Goal: Use online tool/utility: Utilize a website feature to perform a specific function

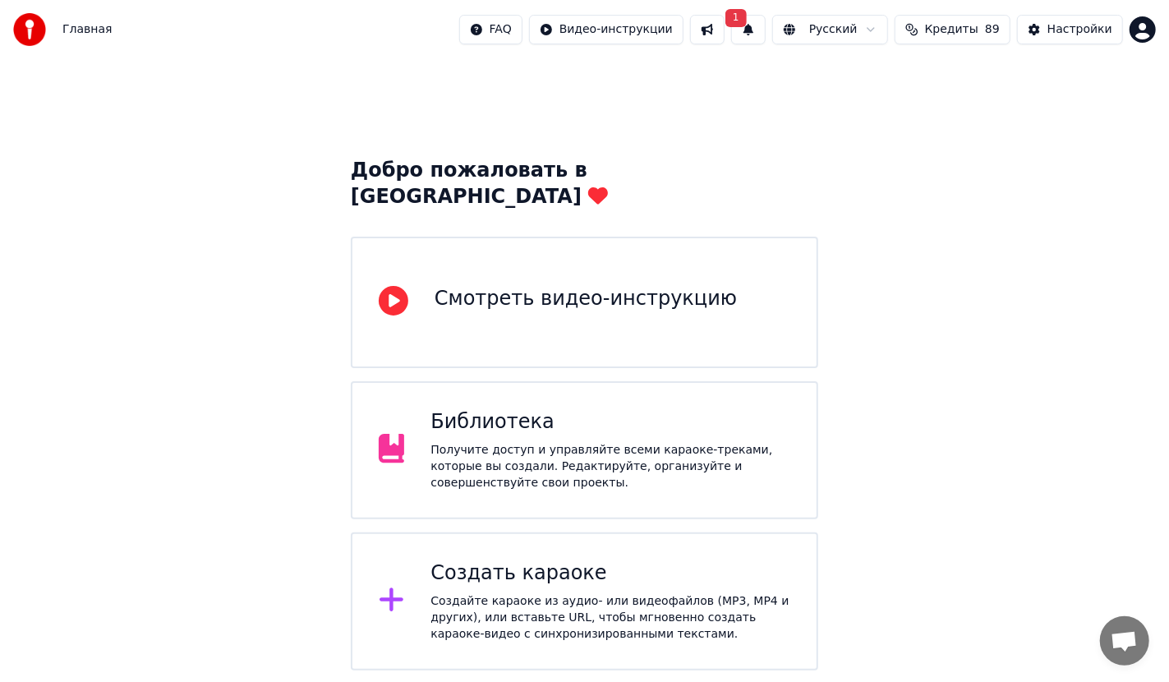
click at [527, 560] on div "Создать караоке" at bounding box center [611, 573] width 360 height 26
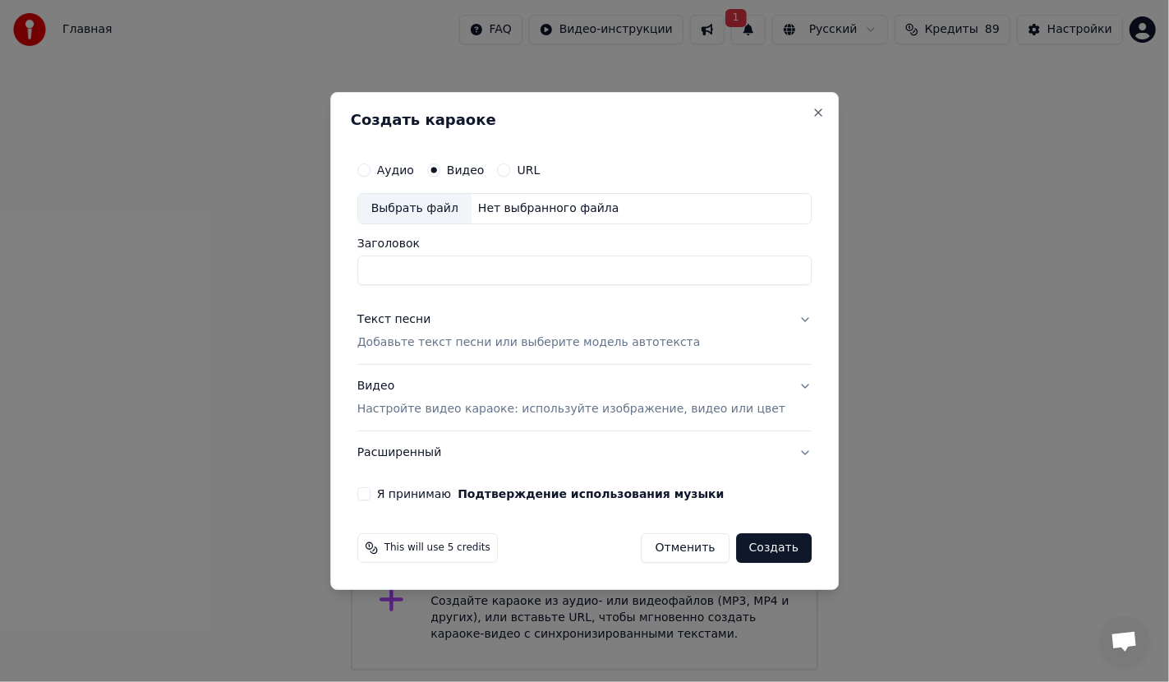
click at [438, 206] on div "Выбрать файл" at bounding box center [414, 209] width 113 height 30
click at [438, 270] on input "******" at bounding box center [584, 271] width 454 height 30
type input "**********"
click at [780, 319] on button "Текст песни Добавьте текст песни или выберите модель автотекста" at bounding box center [584, 331] width 454 height 66
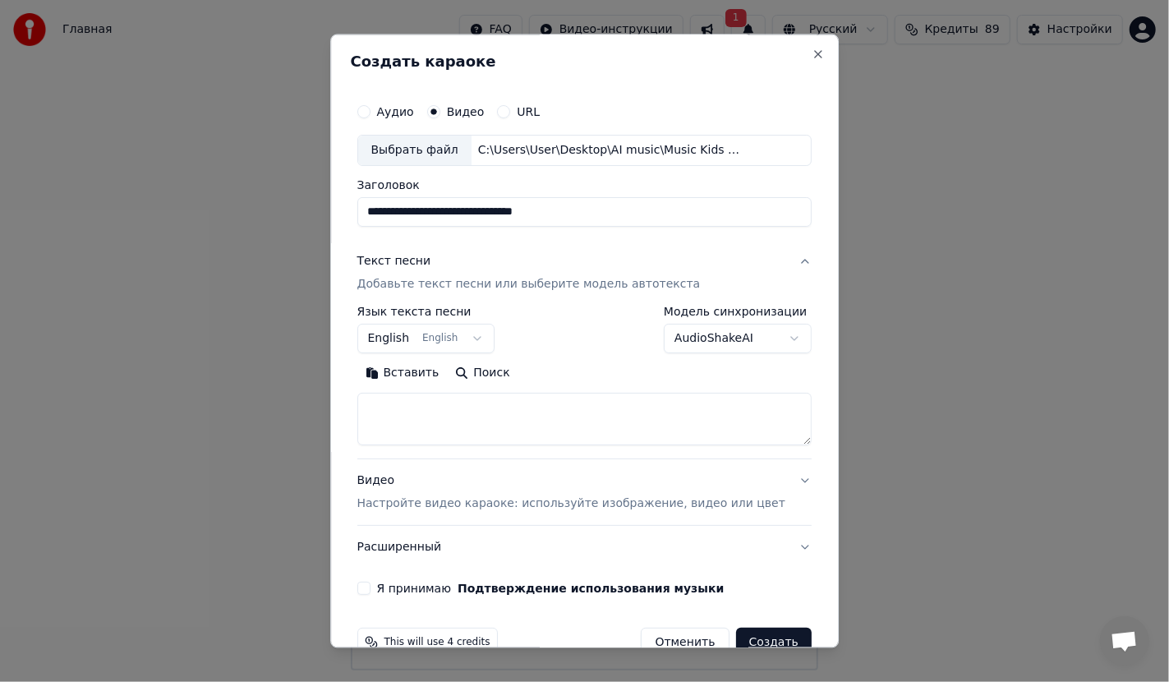
click at [458, 331] on button "English English" at bounding box center [426, 339] width 138 height 30
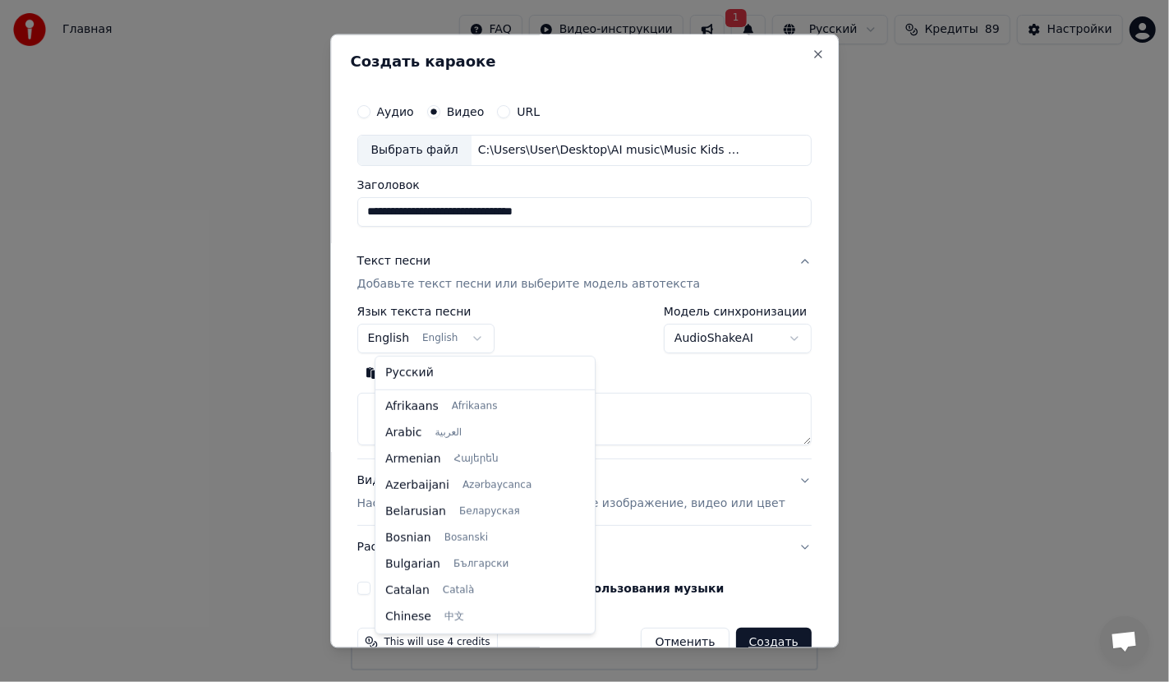
scroll to position [131, 0]
select select "**"
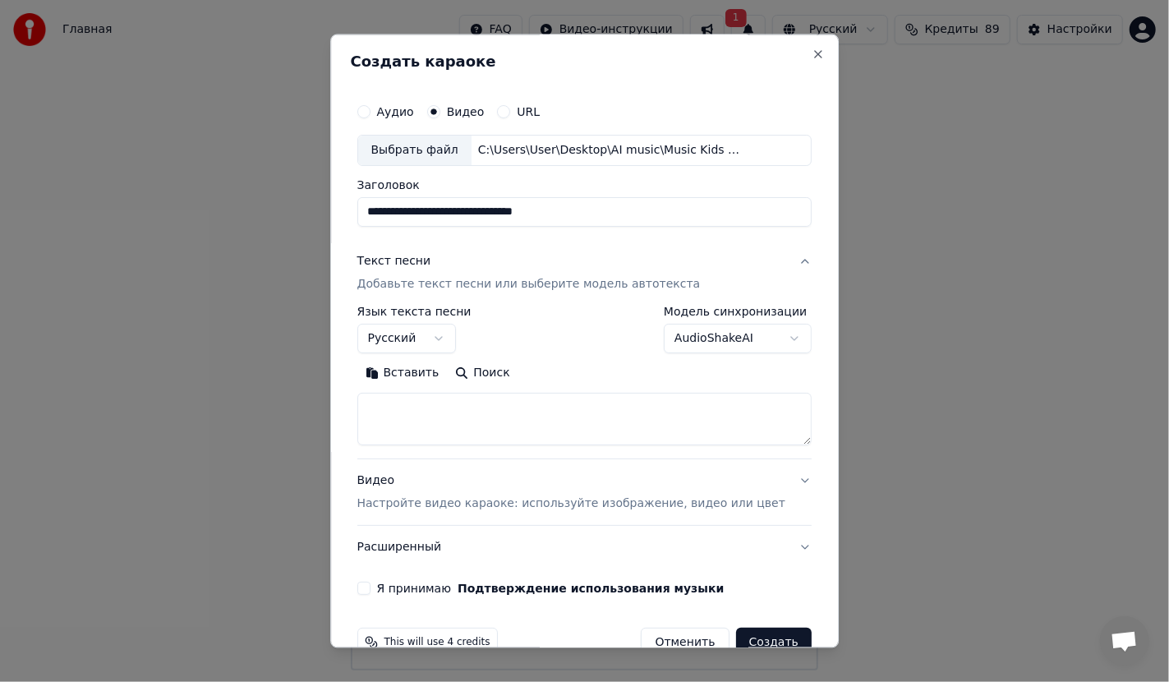
click at [436, 405] on textarea at bounding box center [584, 419] width 454 height 53
click at [395, 404] on textarea at bounding box center [584, 419] width 454 height 53
paste textarea "**********"
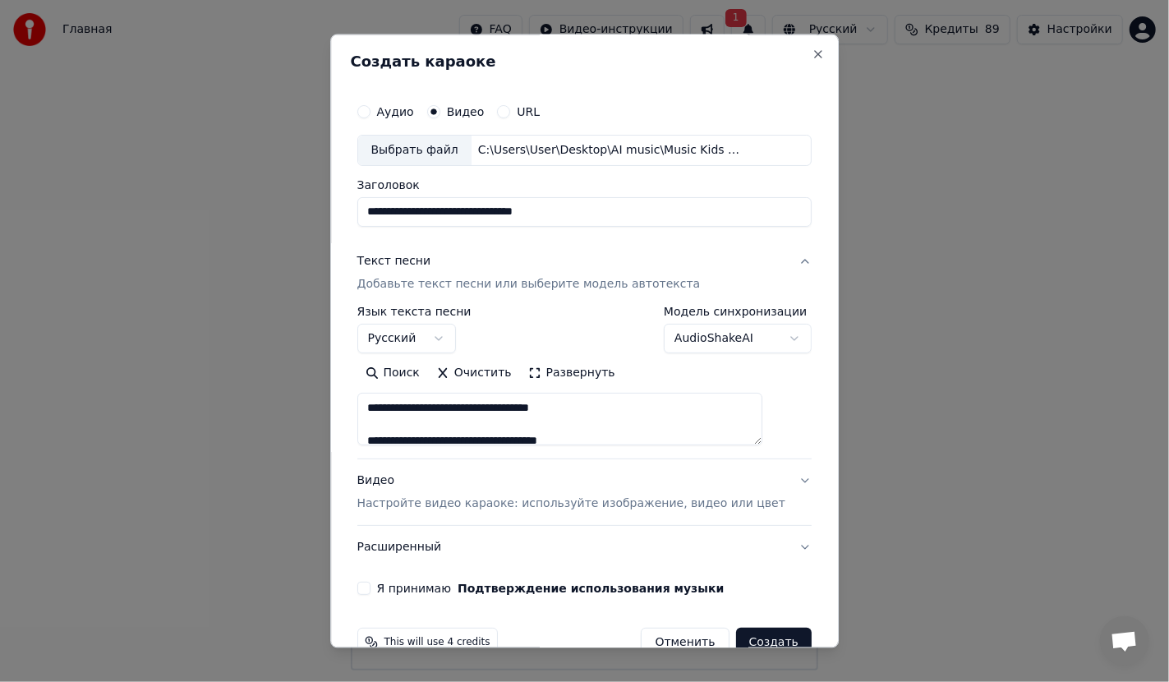
drag, startPoint x: 599, startPoint y: 437, endPoint x: 379, endPoint y: 396, distance: 224.0
click at [379, 396] on textarea at bounding box center [560, 419] width 406 height 53
drag, startPoint x: 383, startPoint y: 422, endPoint x: 617, endPoint y: 422, distance: 234.2
click at [617, 422] on textarea at bounding box center [560, 419] width 406 height 53
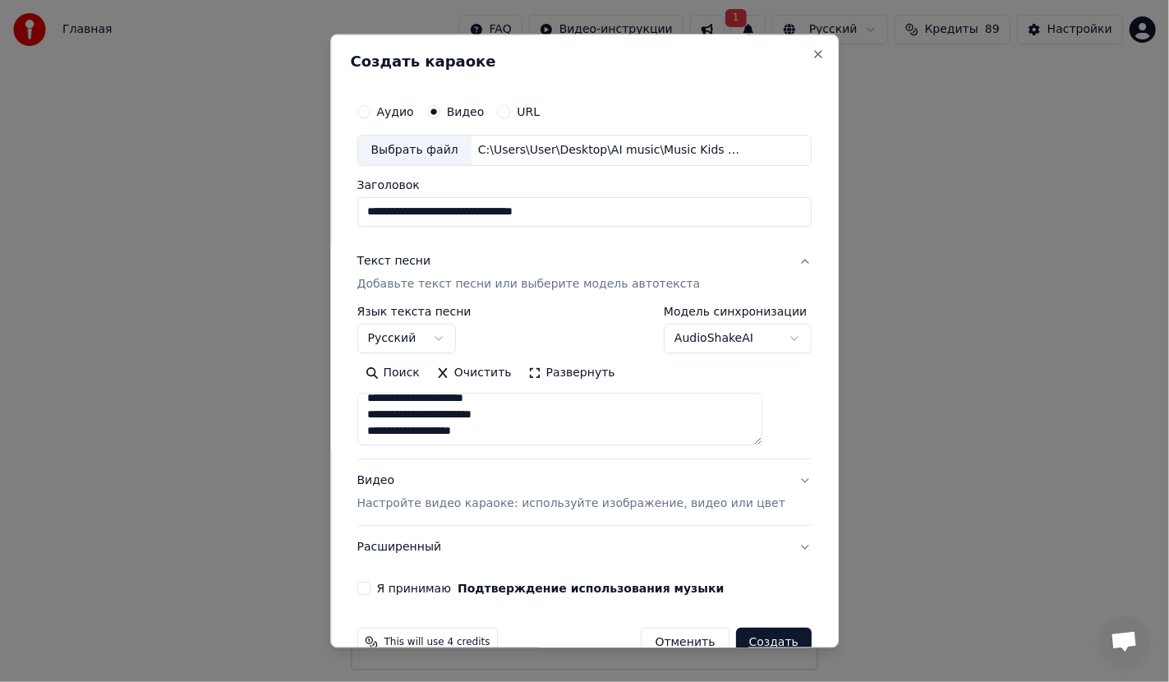
scroll to position [284, 0]
drag, startPoint x: 382, startPoint y: 436, endPoint x: 550, endPoint y: 404, distance: 170.8
click at [550, 404] on textarea at bounding box center [560, 419] width 406 height 53
drag, startPoint x: 459, startPoint y: 422, endPoint x: 417, endPoint y: 422, distance: 41.9
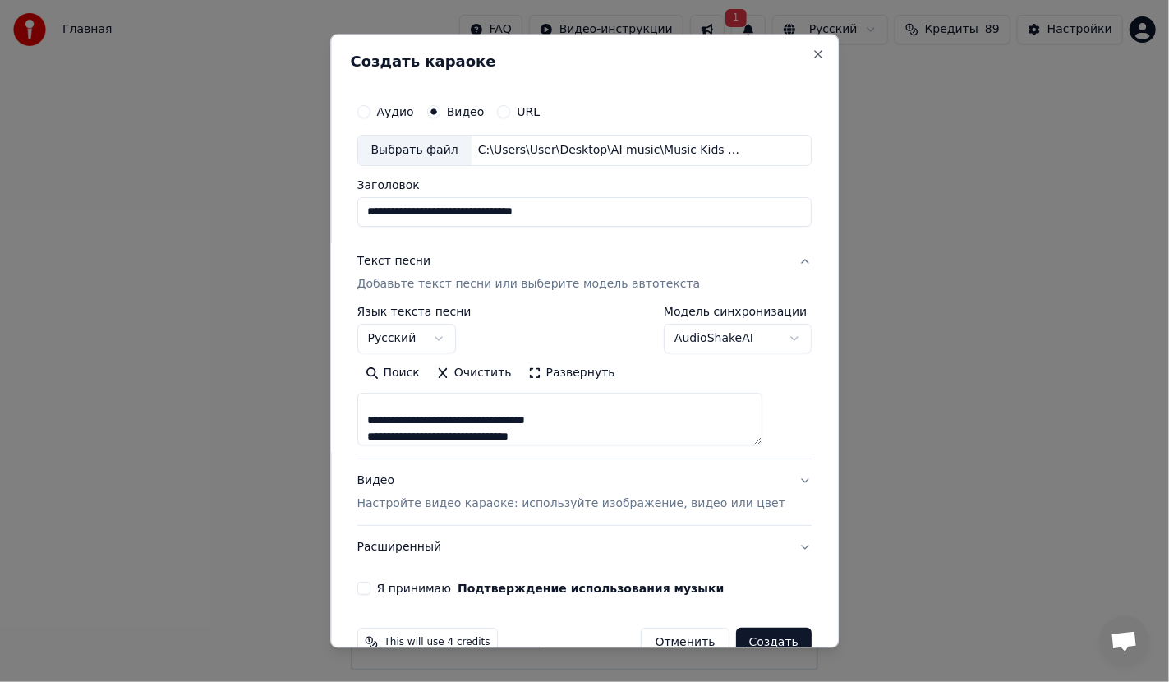
click at [459, 422] on textarea at bounding box center [560, 419] width 406 height 53
drag, startPoint x: 385, startPoint y: 418, endPoint x: 607, endPoint y: 420, distance: 221.9
click at [607, 420] on textarea at bounding box center [560, 419] width 406 height 53
click at [490, 437] on textarea at bounding box center [560, 419] width 406 height 53
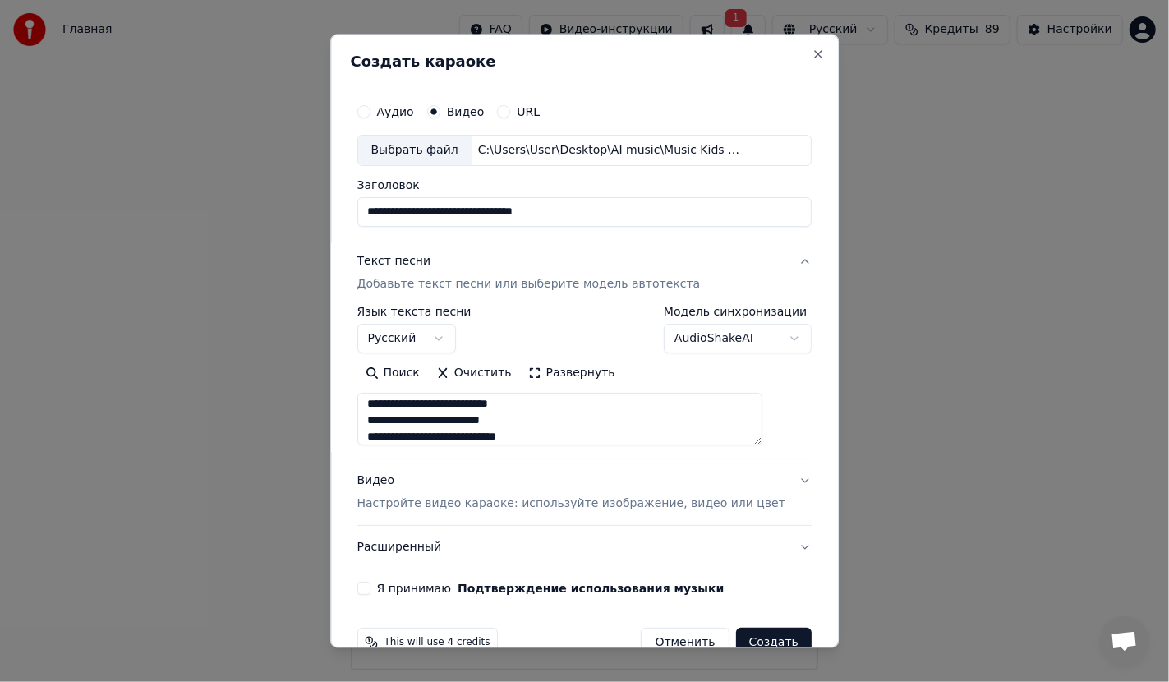
click at [488, 405] on textarea at bounding box center [560, 419] width 406 height 53
click at [496, 401] on textarea at bounding box center [560, 419] width 406 height 53
click at [491, 404] on textarea at bounding box center [560, 419] width 406 height 53
drag, startPoint x: 570, startPoint y: 433, endPoint x: 625, endPoint y: 435, distance: 55.9
click at [570, 433] on textarea at bounding box center [560, 419] width 406 height 53
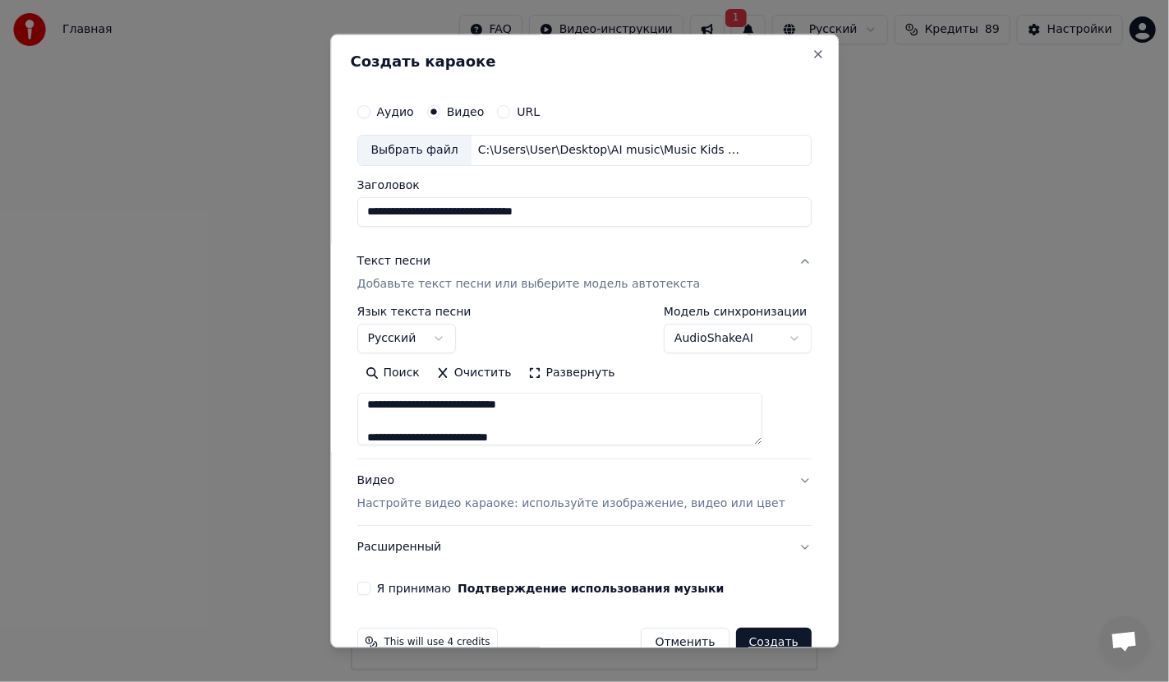
scroll to position [218, 0]
drag, startPoint x: 385, startPoint y: 402, endPoint x: 566, endPoint y: 404, distance: 181.6
click at [566, 404] on textarea at bounding box center [560, 419] width 406 height 53
click at [418, 402] on textarea at bounding box center [560, 419] width 406 height 53
click at [431, 420] on textarea at bounding box center [560, 419] width 406 height 53
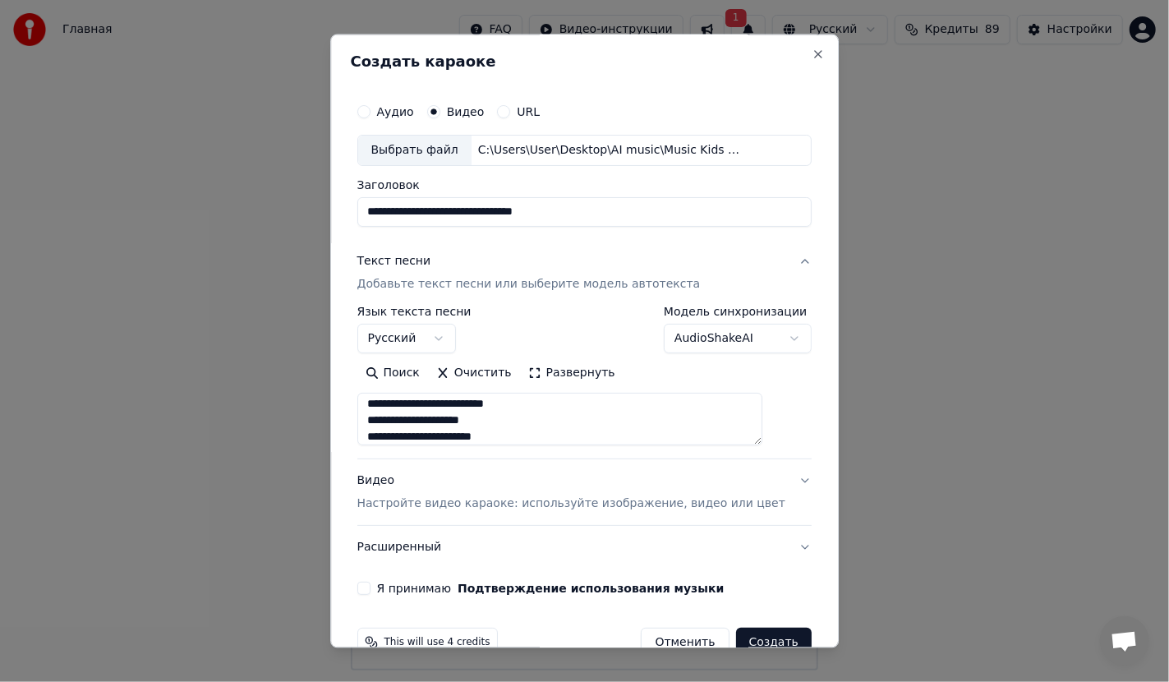
click at [391, 435] on textarea at bounding box center [560, 419] width 406 height 53
drag, startPoint x: 386, startPoint y: 420, endPoint x: 561, endPoint y: 420, distance: 175.0
click at [561, 420] on textarea at bounding box center [560, 419] width 406 height 53
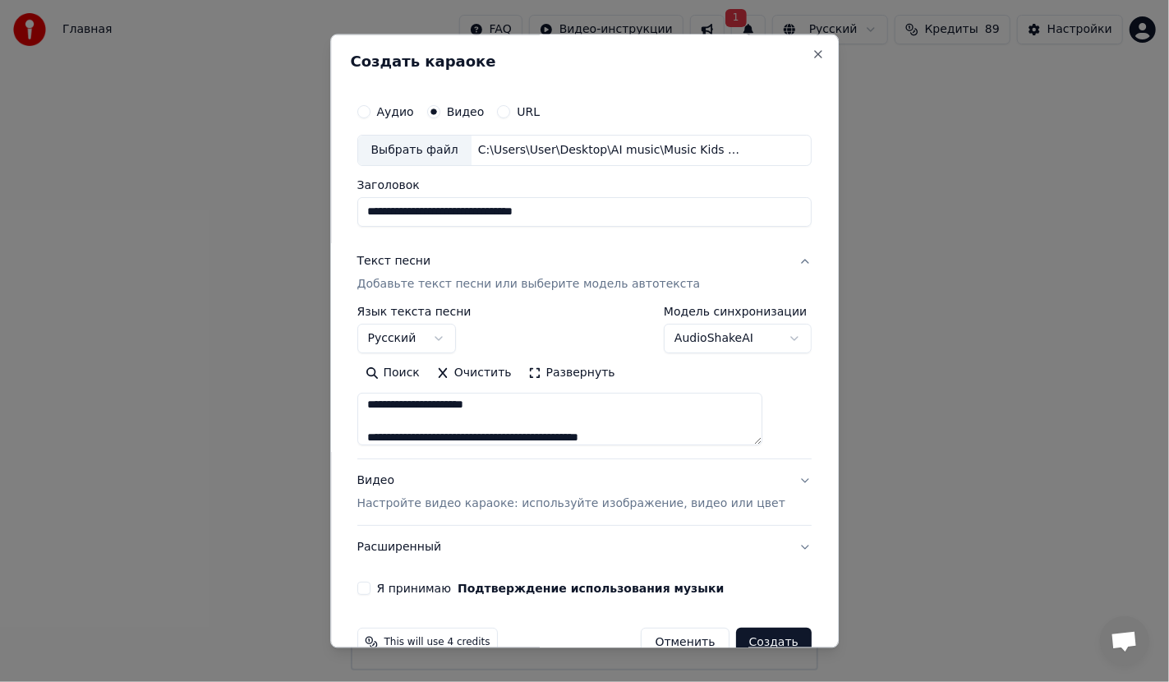
drag, startPoint x: 436, startPoint y: 433, endPoint x: 641, endPoint y: 430, distance: 205.5
click at [641, 430] on textarea at bounding box center [560, 419] width 406 height 53
click at [488, 420] on textarea at bounding box center [560, 419] width 406 height 53
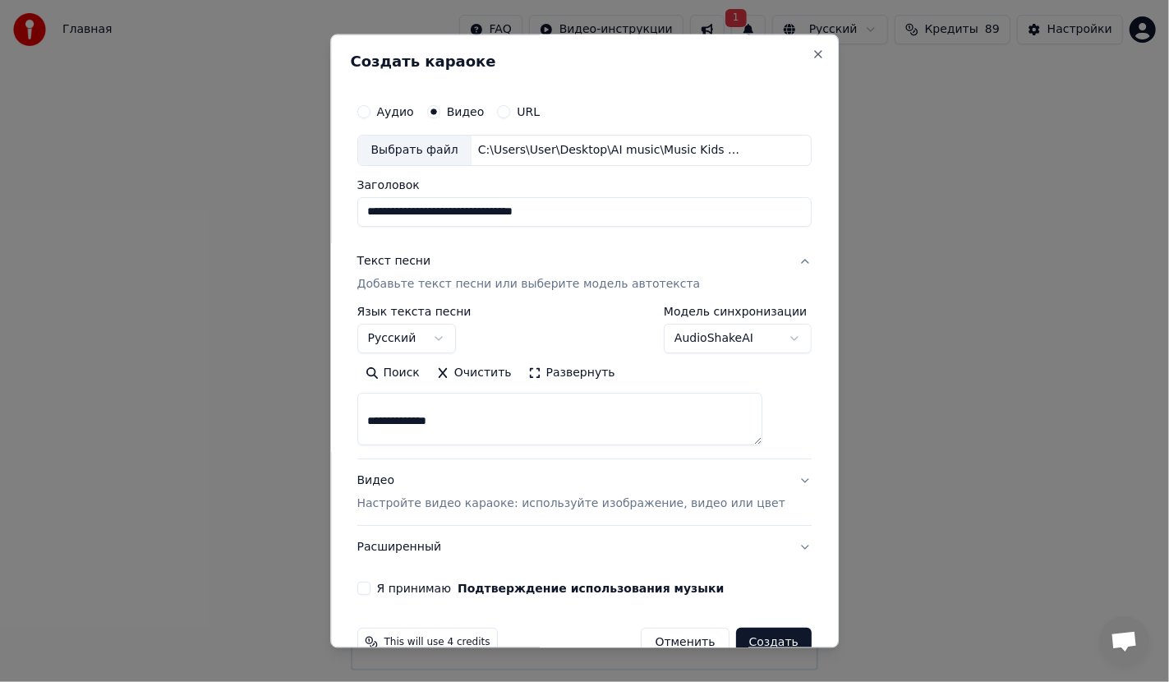
drag, startPoint x: 384, startPoint y: 413, endPoint x: 504, endPoint y: 427, distance: 120.8
click at [504, 427] on textarea at bounding box center [560, 419] width 406 height 53
drag, startPoint x: 385, startPoint y: 418, endPoint x: 666, endPoint y: 417, distance: 281.9
click at [666, 417] on textarea "**********" at bounding box center [560, 419] width 406 height 53
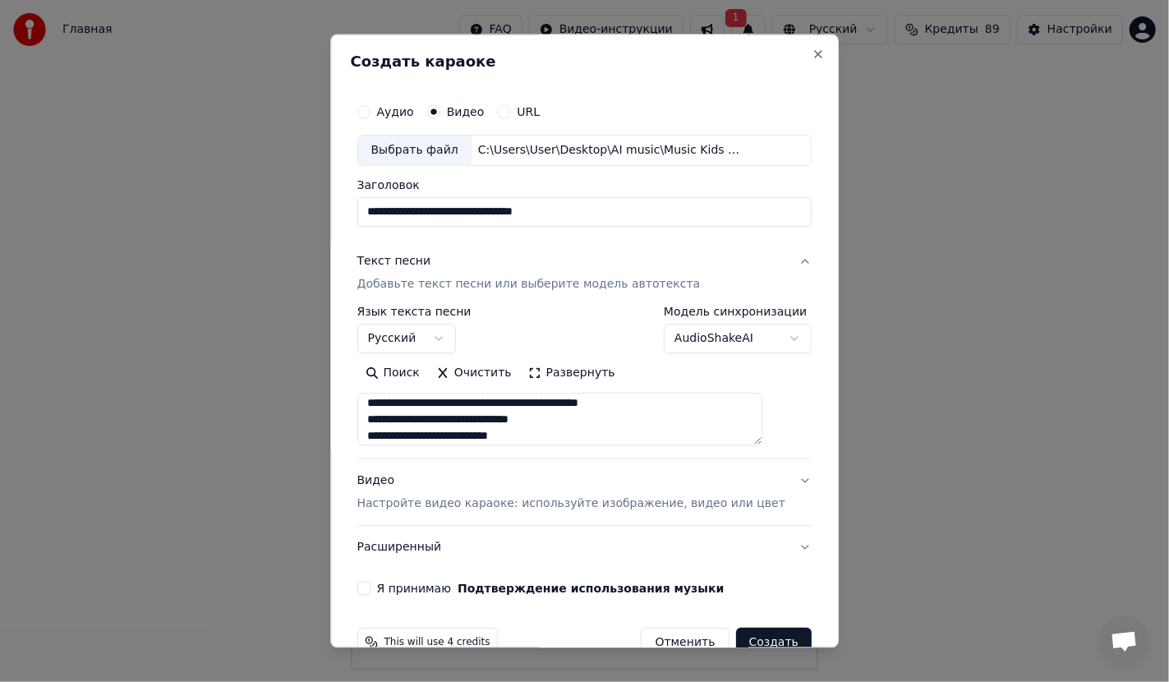
drag, startPoint x: 385, startPoint y: 404, endPoint x: 663, endPoint y: 404, distance: 277.8
click at [663, 404] on textarea "**********" at bounding box center [560, 419] width 406 height 53
click at [489, 418] on textarea "**********" at bounding box center [560, 419] width 406 height 53
click at [489, 420] on textarea "**********" at bounding box center [560, 419] width 406 height 53
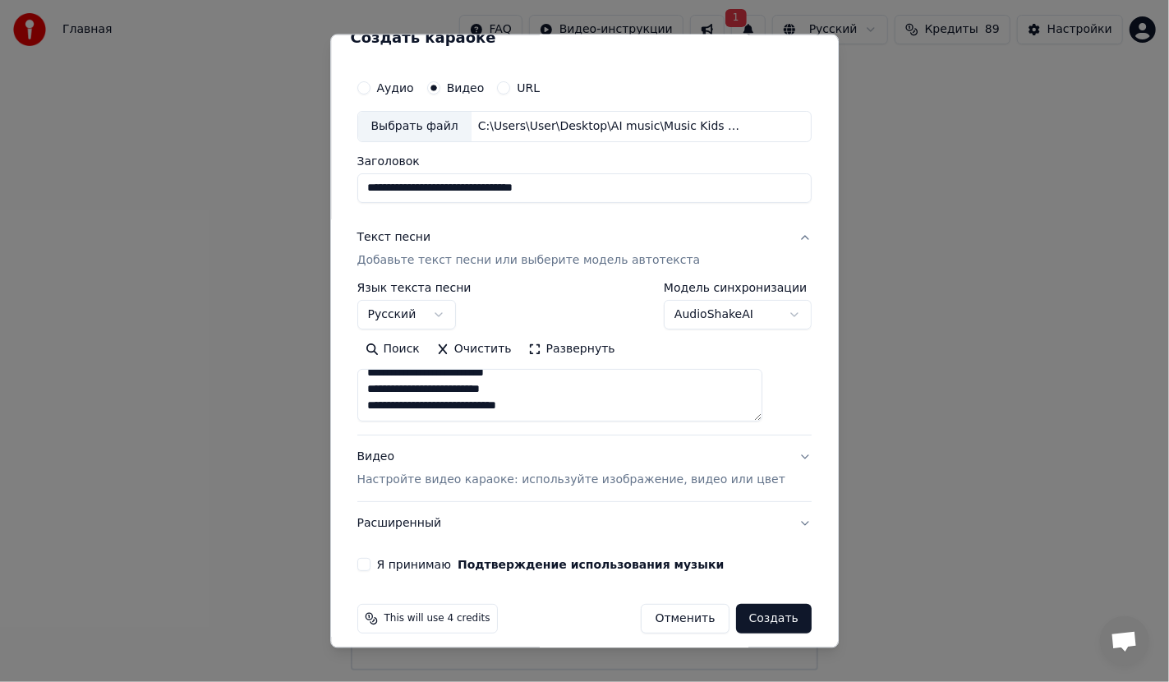
scroll to position [35, 0]
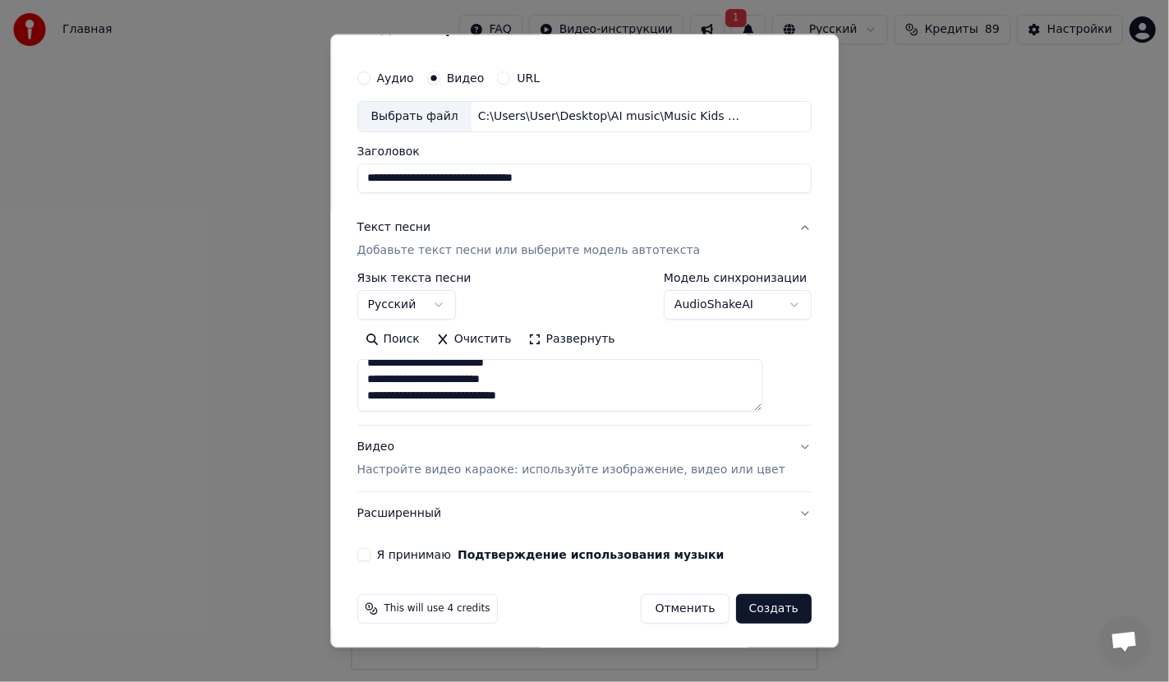
type textarea "**********"
click at [371, 551] on button "Я принимаю Подтверждение использования музыки" at bounding box center [363, 553] width 13 height 13
click at [775, 511] on button "Расширенный" at bounding box center [584, 512] width 454 height 43
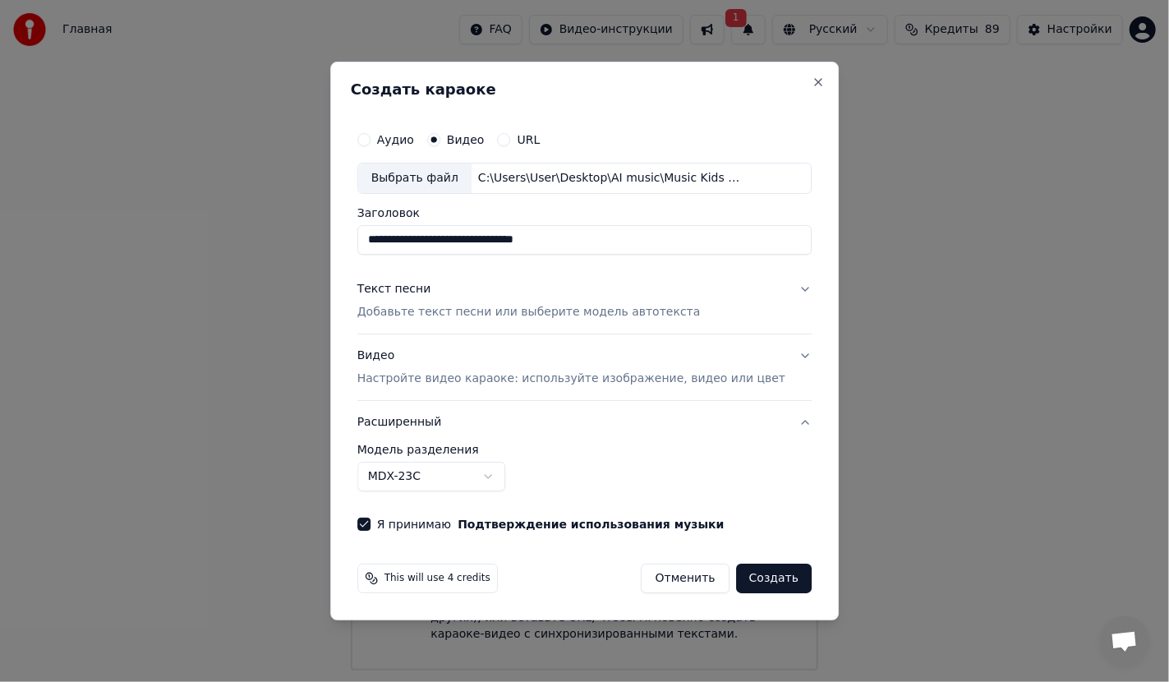
click at [513, 472] on body "**********" at bounding box center [584, 335] width 1169 height 671
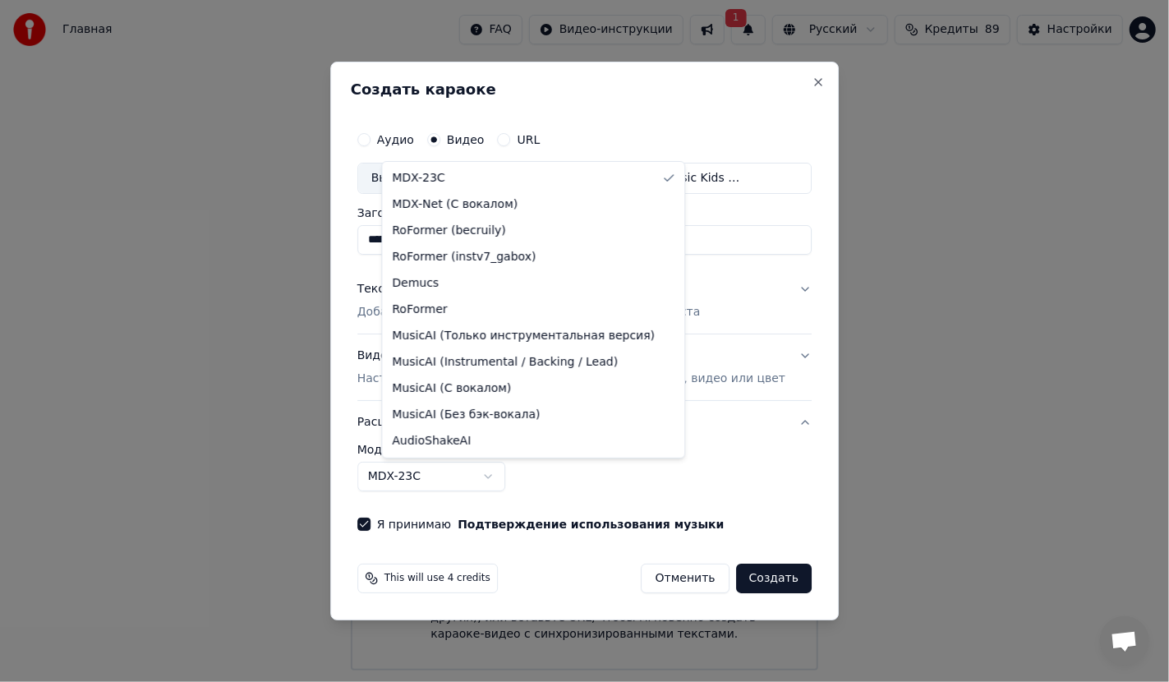
click at [749, 582] on body "**********" at bounding box center [584, 335] width 1169 height 671
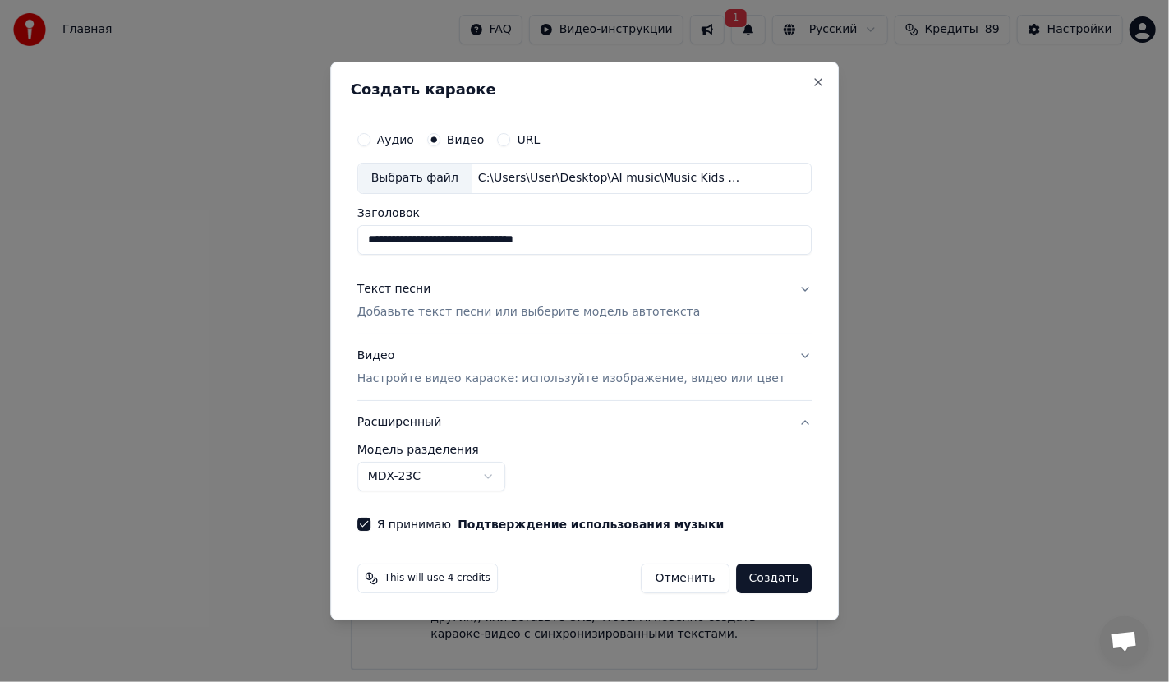
click at [749, 578] on button "Создать" at bounding box center [774, 579] width 76 height 30
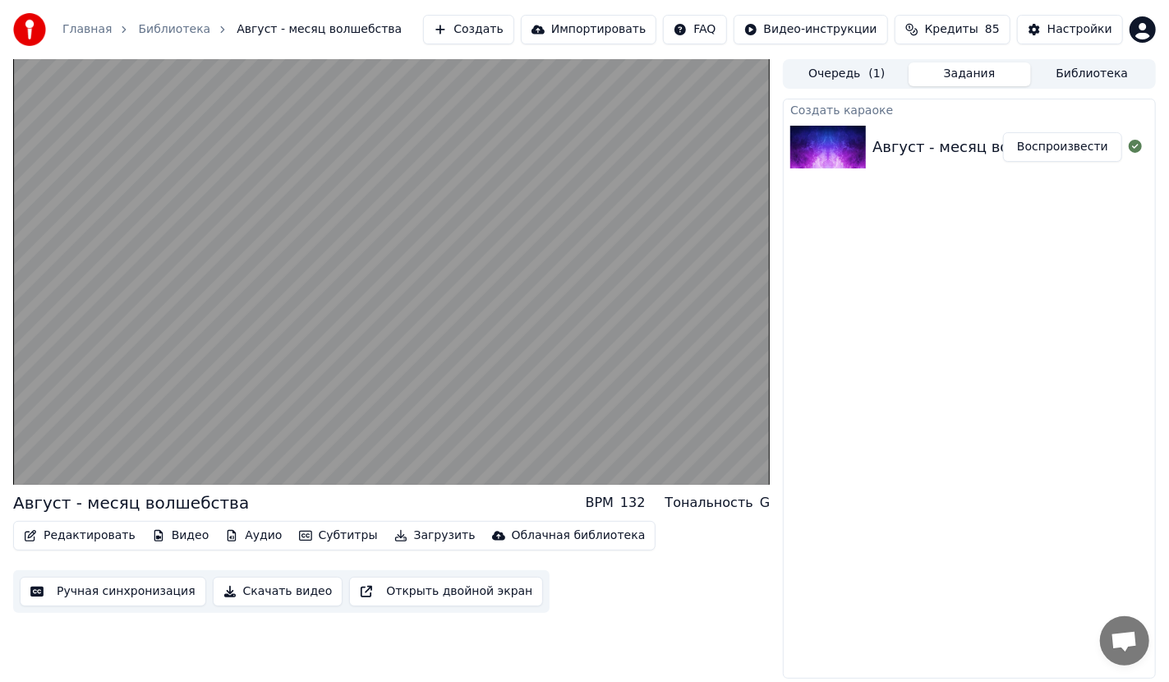
click at [274, 595] on button "Скачать видео" at bounding box center [278, 592] width 131 height 30
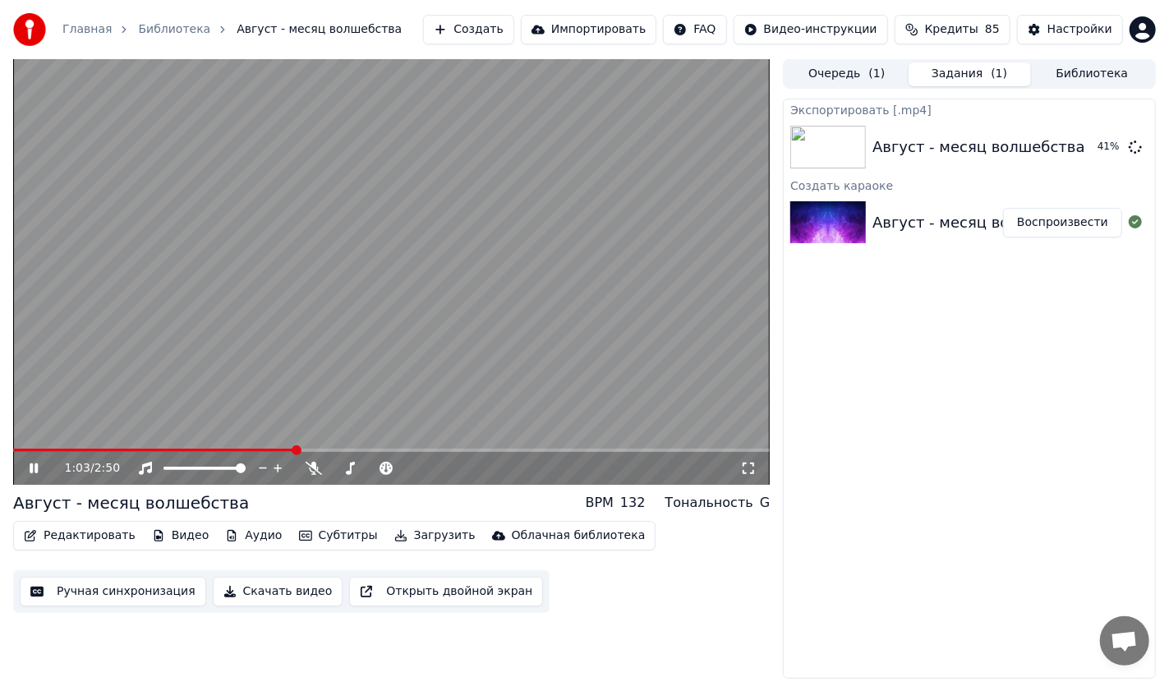
click at [481, 347] on video at bounding box center [391, 272] width 757 height 426
drag, startPoint x: 1094, startPoint y: 155, endPoint x: 1063, endPoint y: 165, distance: 33.0
click at [1093, 155] on button "Показать" at bounding box center [1080, 147] width 85 height 30
